Goal: Browse casually: Explore the website without a specific task or goal

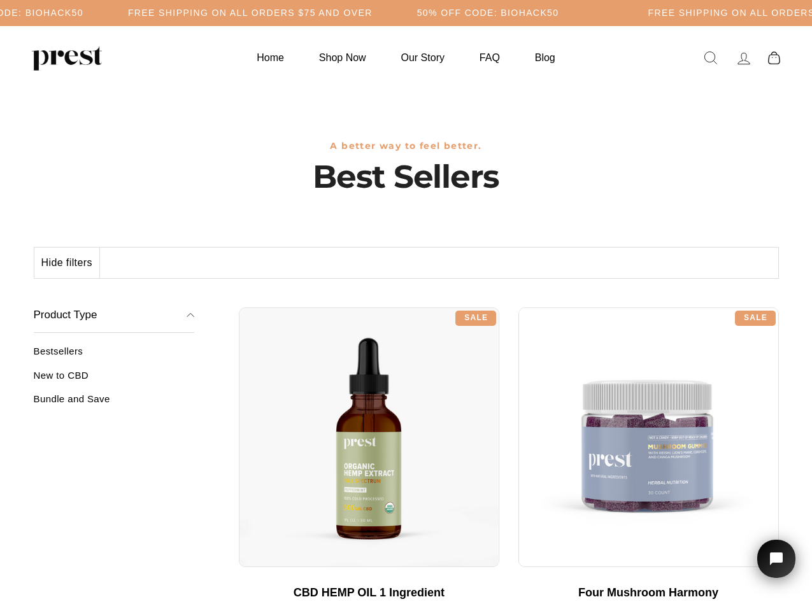
click at [406, 306] on div "**********" at bounding box center [509, 303] width 540 height 10
click at [373, 13] on h5 "Free Shipping on all orders $75 and over" at bounding box center [250, 13] width 245 height 11
click at [68, 263] on button "Hide filters" at bounding box center [67, 263] width 66 height 31
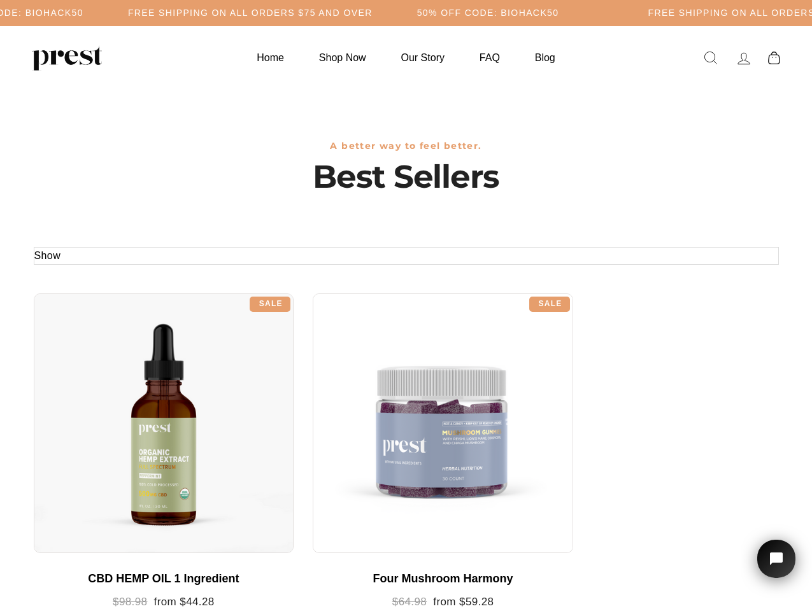
click at [114, 380] on div at bounding box center [164, 424] width 261 height 261
click at [114, 404] on div at bounding box center [164, 424] width 261 height 261
click at [776, 559] on icon "Open chat widget" at bounding box center [784, 560] width 20 height 20
